Goal: Task Accomplishment & Management: Use online tool/utility

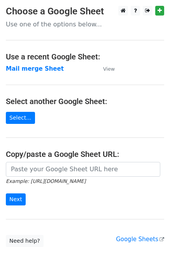
click at [63, 26] on p "Use one of the options below..." at bounding box center [85, 24] width 158 height 8
click at [47, 70] on strong "Mail merge Sheet" at bounding box center [35, 68] width 58 height 7
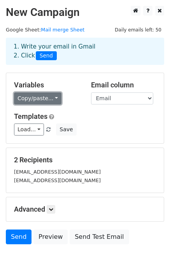
click at [51, 99] on link "Copy/paste..." at bounding box center [37, 99] width 47 height 12
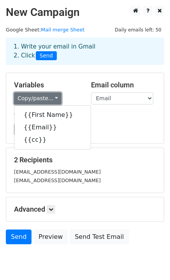
click at [51, 99] on link "Copy/paste..." at bounding box center [37, 99] width 47 height 12
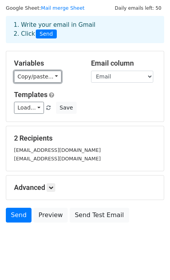
scroll to position [30, 0]
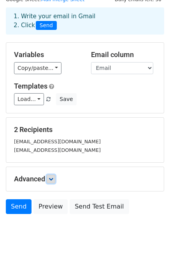
click at [51, 180] on icon at bounding box center [51, 179] width 5 height 5
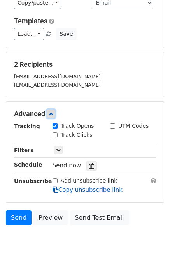
scroll to position [106, 0]
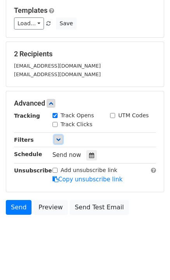
click at [59, 140] on icon at bounding box center [58, 139] width 5 height 5
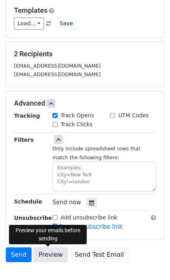
click at [48, 256] on link "Preview" at bounding box center [50, 255] width 34 height 15
click at [48, 254] on link "Preview" at bounding box center [50, 255] width 34 height 15
click at [125, 234] on div "Advanced Tracking Track Opens UTM Codes Track Clicks Filters Only include sprea…" at bounding box center [84, 165] width 157 height 148
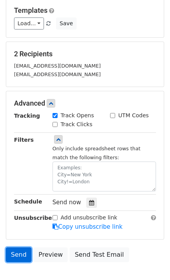
click at [19, 253] on link "Send" at bounding box center [19, 255] width 26 height 15
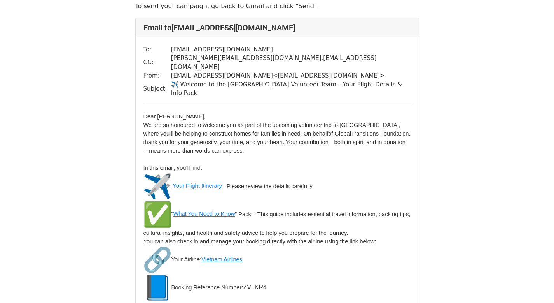
scroll to position [42, 0]
